Goal: Transaction & Acquisition: Purchase product/service

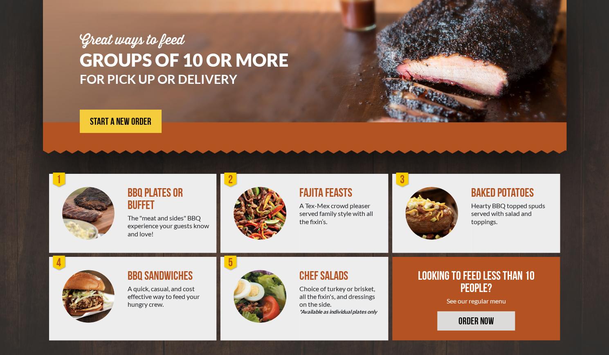
scroll to position [76, 0]
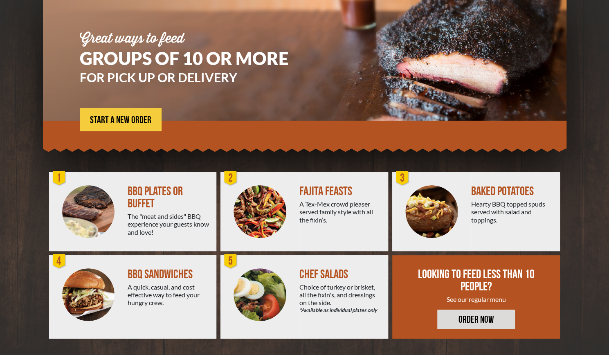
click at [96, 209] on img at bounding box center [88, 211] width 53 height 53
click at [123, 127] on link "START A NEW ORDER" at bounding box center [121, 119] width 82 height 23
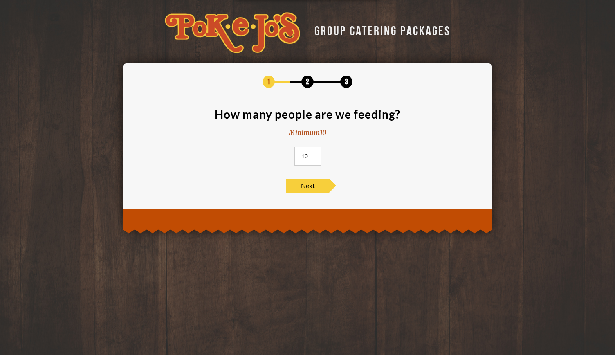
click at [313, 158] on input "10" at bounding box center [308, 156] width 27 height 19
type input "14"
click at [319, 187] on span "Next" at bounding box center [307, 186] width 43 height 14
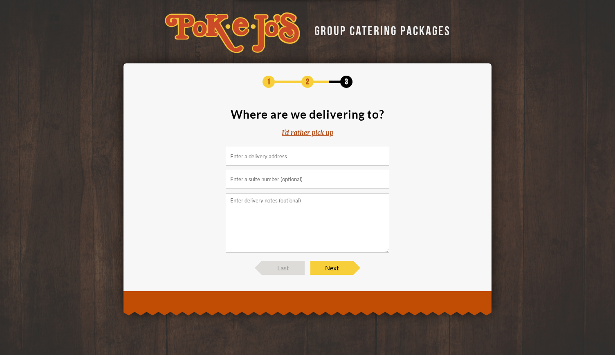
click at [253, 158] on input at bounding box center [308, 156] width 164 height 19
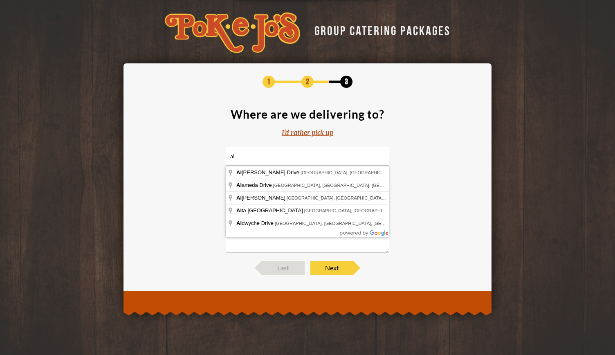
type input "a"
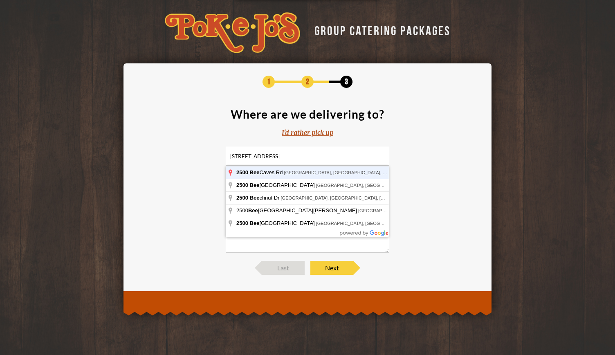
type input "2500 Bee Caves Rd, Austin, TX, USA"
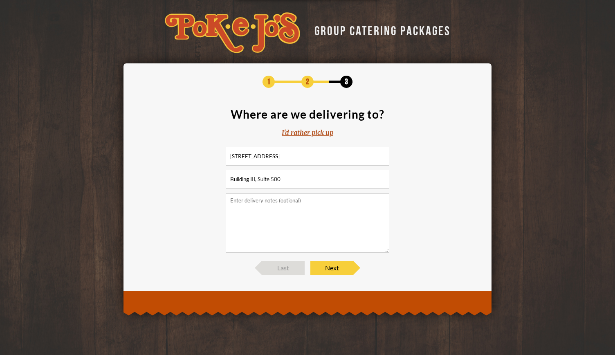
type input "Building III, Suite 500"
type textarea "The building is on the side closest to Bee Caves Road and Mopac. The suite is o…"
click at [343, 266] on span "Next" at bounding box center [332, 268] width 43 height 14
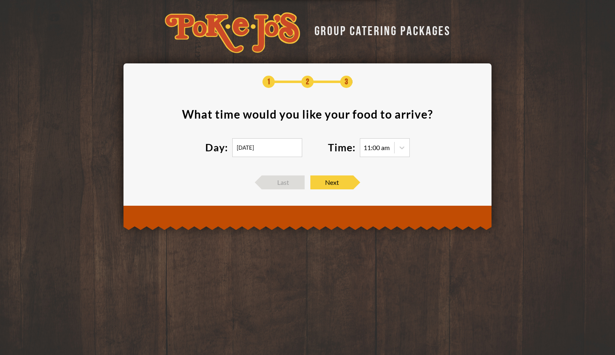
click at [260, 149] on input "08/19/2025" at bounding box center [267, 147] width 70 height 19
click at [395, 169] on div "1 2 3 What time would you like your food to arrive ? Day: 08/19/2025 Time: 11:0…" at bounding box center [308, 133] width 344 height 114
click at [398, 149] on icon at bounding box center [402, 148] width 8 height 8
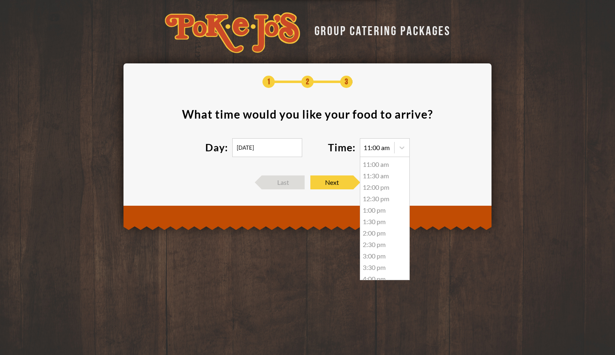
click at [376, 189] on div "12:00 pm" at bounding box center [385, 187] width 49 height 11
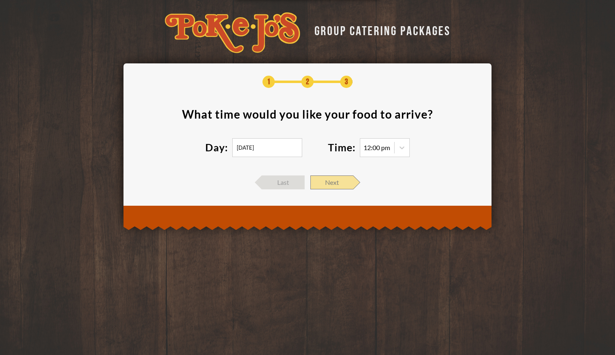
click at [326, 180] on span "Next" at bounding box center [332, 183] width 43 height 14
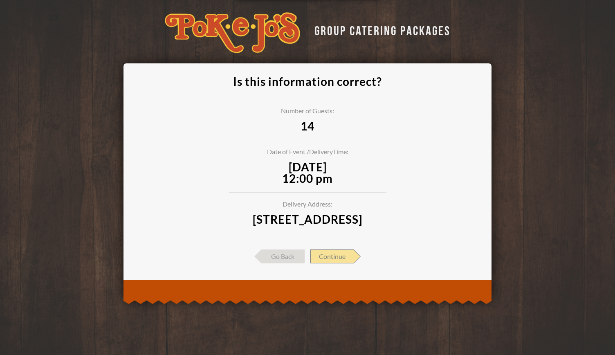
click at [340, 264] on span "Continue" at bounding box center [332, 257] width 43 height 14
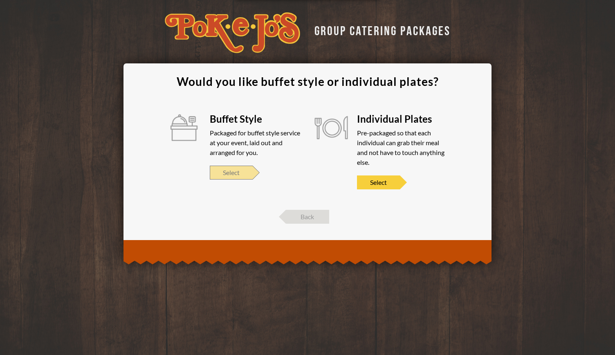
click at [224, 168] on span "Select" at bounding box center [231, 173] width 43 height 14
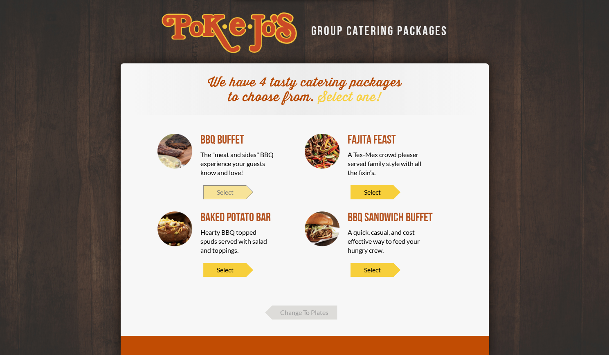
click at [237, 194] on span "Select" at bounding box center [224, 192] width 43 height 14
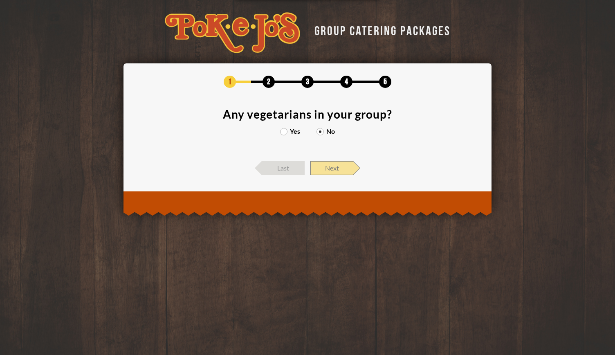
click at [317, 167] on span "Next" at bounding box center [332, 168] width 43 height 14
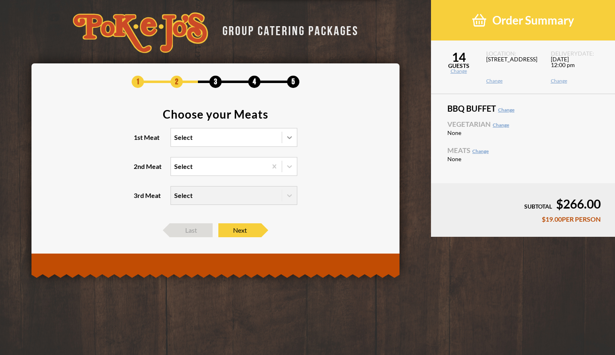
click at [288, 137] on icon at bounding box center [289, 137] width 5 height 3
click at [139, 141] on input "1st Meat Select" at bounding box center [139, 141] width 0 height 0
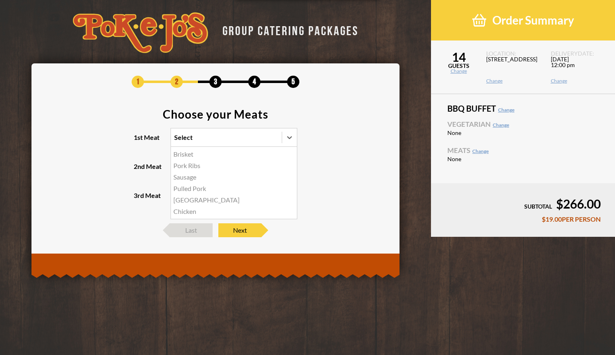
click at [206, 154] on div "Brisket" at bounding box center [234, 154] width 126 height 11
click at [139, 141] on input "1st Meat option Brisket focused, 1 of 6. 6 results available. Use Up and Down t…" at bounding box center [139, 141] width 0 height 0
click at [287, 169] on icon at bounding box center [290, 166] width 8 height 8
click at [139, 170] on input "2nd Meat Select" at bounding box center [139, 170] width 0 height 0
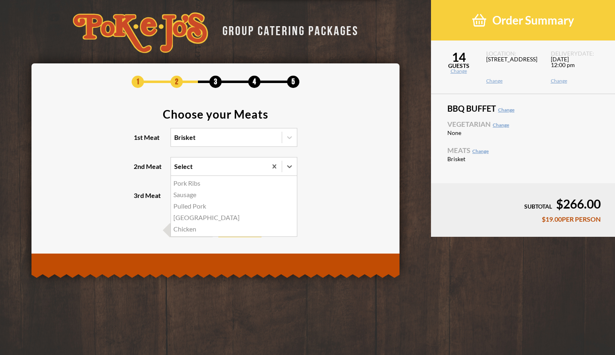
click at [195, 198] on div "Sausage" at bounding box center [234, 194] width 126 height 11
click at [139, 170] on input "2nd Meat option Sausage focused, 2 of 5. 5 results available. Use Up and Down t…" at bounding box center [139, 170] width 0 height 0
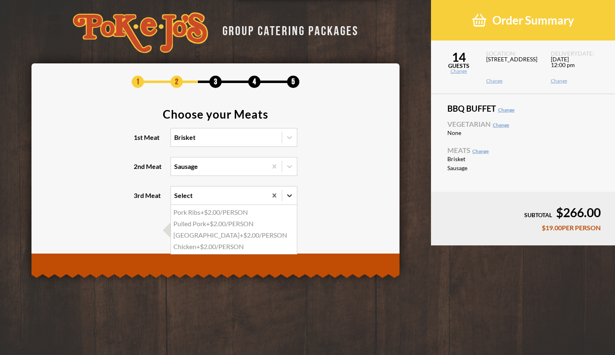
click at [295, 196] on div at bounding box center [289, 195] width 15 height 15
click at [139, 199] on input "3rd Meat option Pork Ribs focused, 1 of 4. 4 results available. Use Up and Down…" at bounding box center [139, 199] width 0 height 0
click at [295, 196] on div at bounding box center [289, 195] width 15 height 15
click at [139, 199] on input "3rd Meat option Pork Ribs focused, 1 of 4. 4 results available. Use Up and Down…" at bounding box center [139, 199] width 0 height 0
click at [288, 194] on icon at bounding box center [289, 195] width 5 height 3
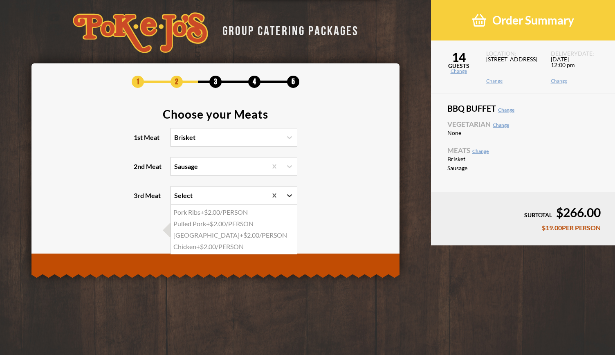
click at [139, 199] on input "3rd Meat option Pork Ribs focused, 1 of 4. 4 results available. Use Up and Down…" at bounding box center [139, 199] width 0 height 0
click at [288, 194] on icon at bounding box center [289, 195] width 5 height 3
click at [139, 199] on input "3rd Meat option Pork Ribs focused, 1 of 4. 4 results available. Use Up and Down…" at bounding box center [139, 199] width 0 height 0
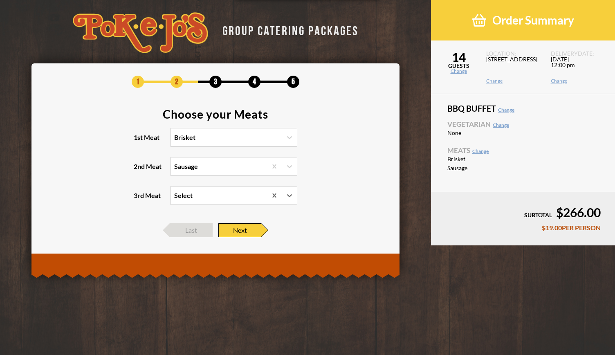
click at [236, 228] on span "Next" at bounding box center [240, 230] width 43 height 14
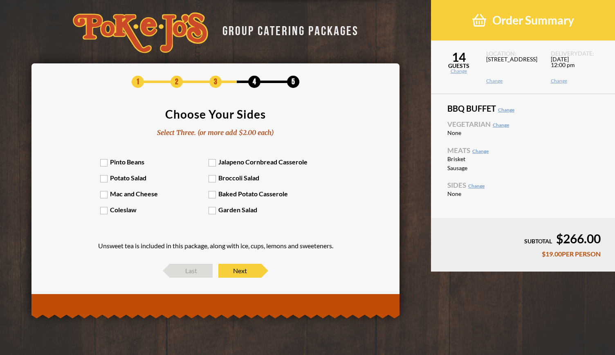
click at [117, 161] on label "Pinto Beans" at bounding box center [154, 162] width 109 height 8
click at [0, 0] on input "Pinto Beans" at bounding box center [0, 0] width 0 height 0
click at [119, 180] on label "Potato Salad" at bounding box center [154, 178] width 109 height 8
click at [0, 0] on input "Potato Salad" at bounding box center [0, 0] width 0 height 0
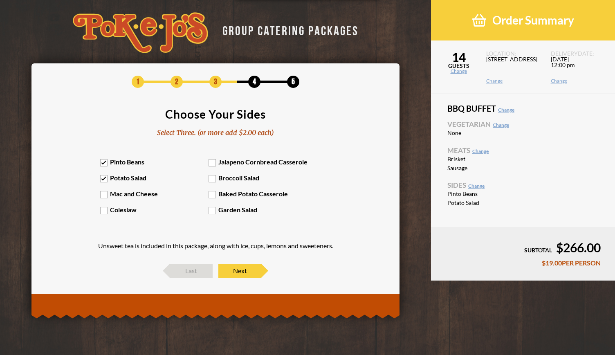
click at [132, 194] on label "Mac and Cheese" at bounding box center [154, 194] width 109 height 8
click at [0, 0] on input "Mac and Cheese" at bounding box center [0, 0] width 0 height 0
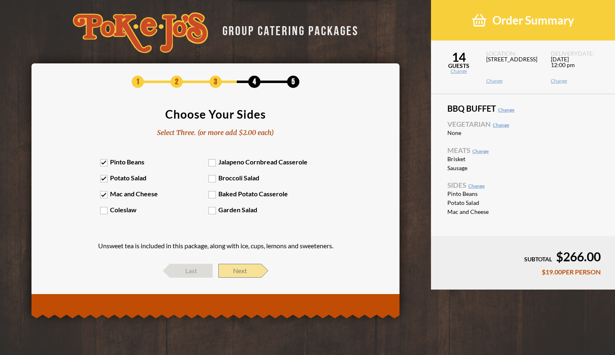
click at [238, 270] on span "Next" at bounding box center [240, 271] width 43 height 14
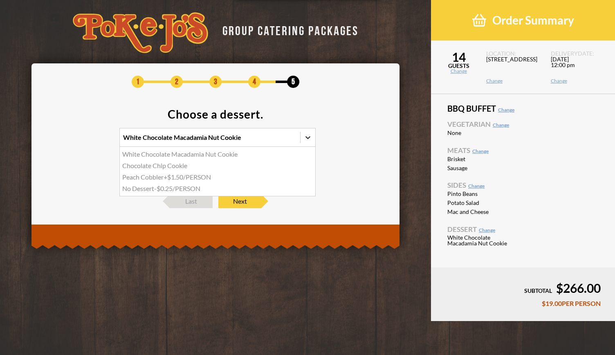
click at [305, 138] on icon at bounding box center [308, 137] width 8 height 8
click at [88, 141] on input "option White Chocolate Macadamia Nut Cookie focused, 1 of 4. 4 results availabl…" at bounding box center [88, 141] width 0 height 0
click at [181, 165] on div "Chocolate Chip Cookie" at bounding box center [218, 165] width 196 height 11
click at [88, 141] on input "option Chocolate Chip Cookie focused, 2 of 4. 4 results available. Use Up and D…" at bounding box center [88, 141] width 0 height 0
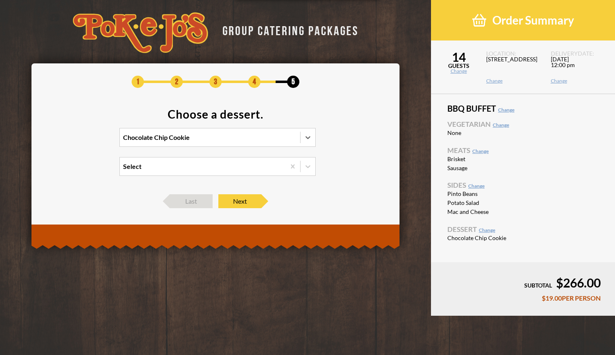
click at [184, 166] on div "Select" at bounding box center [203, 167] width 166 height 18
click at [88, 170] on input "Select" at bounding box center [88, 170] width 0 height 0
click at [184, 166] on div "Select" at bounding box center [203, 167] width 166 height 18
click at [88, 170] on input "option White Chocolate Macadamia Nut Cookie focused, 1 of 2. 2 results availabl…" at bounding box center [88, 170] width 0 height 0
click at [235, 203] on span "Next" at bounding box center [240, 201] width 43 height 14
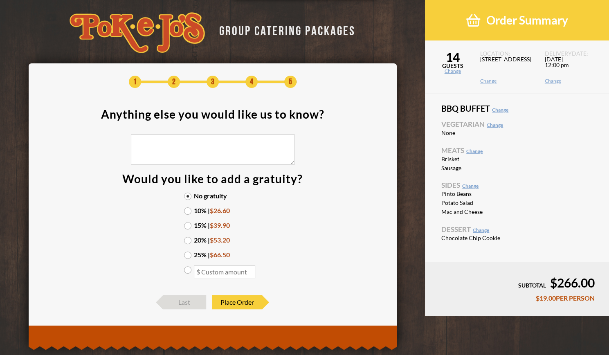
click at [189, 210] on label "10% | $26.60" at bounding box center [212, 210] width 57 height 7
click at [0, 0] on input "10% | $26.60" at bounding box center [0, 0] width 0 height 0
click at [189, 223] on label "15% | $39.90" at bounding box center [212, 225] width 57 height 7
click at [0, 0] on input "15% | $39.90" at bounding box center [0, 0] width 0 height 0
click at [243, 299] on span "Place Order" at bounding box center [237, 302] width 50 height 14
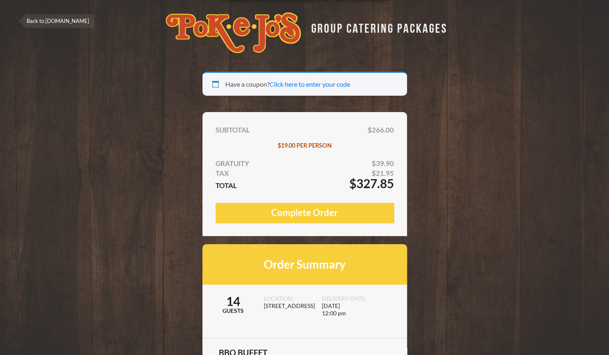
select select "[GEOGRAPHIC_DATA]"
